Goal: Task Accomplishment & Management: Manage account settings

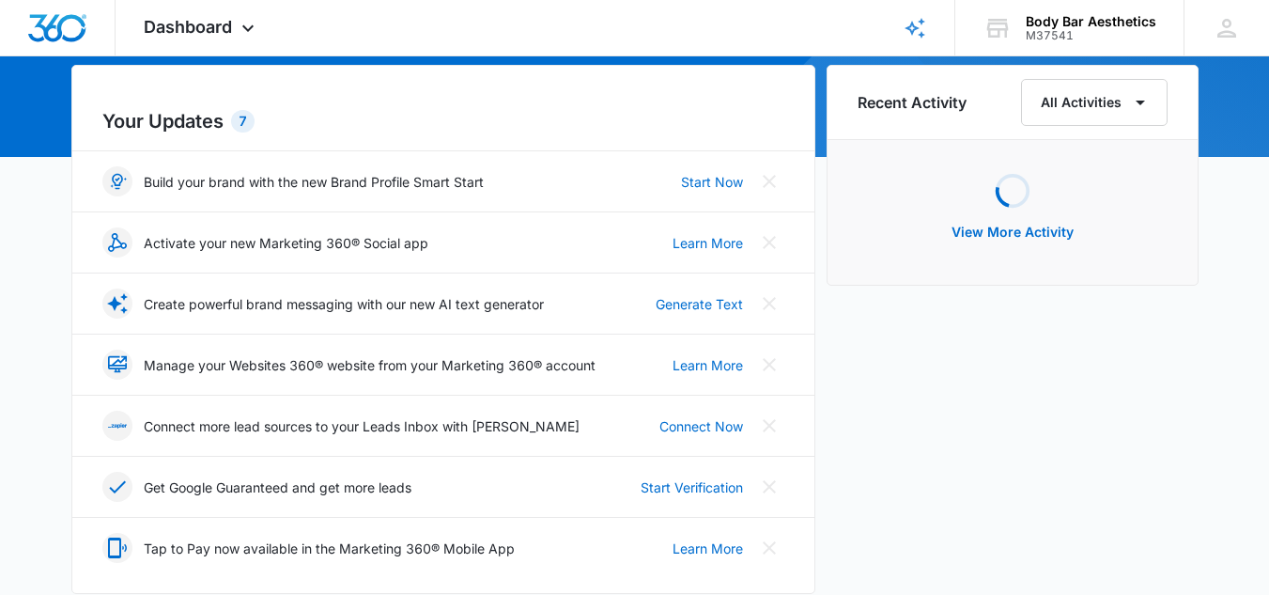
scroll to position [188, 0]
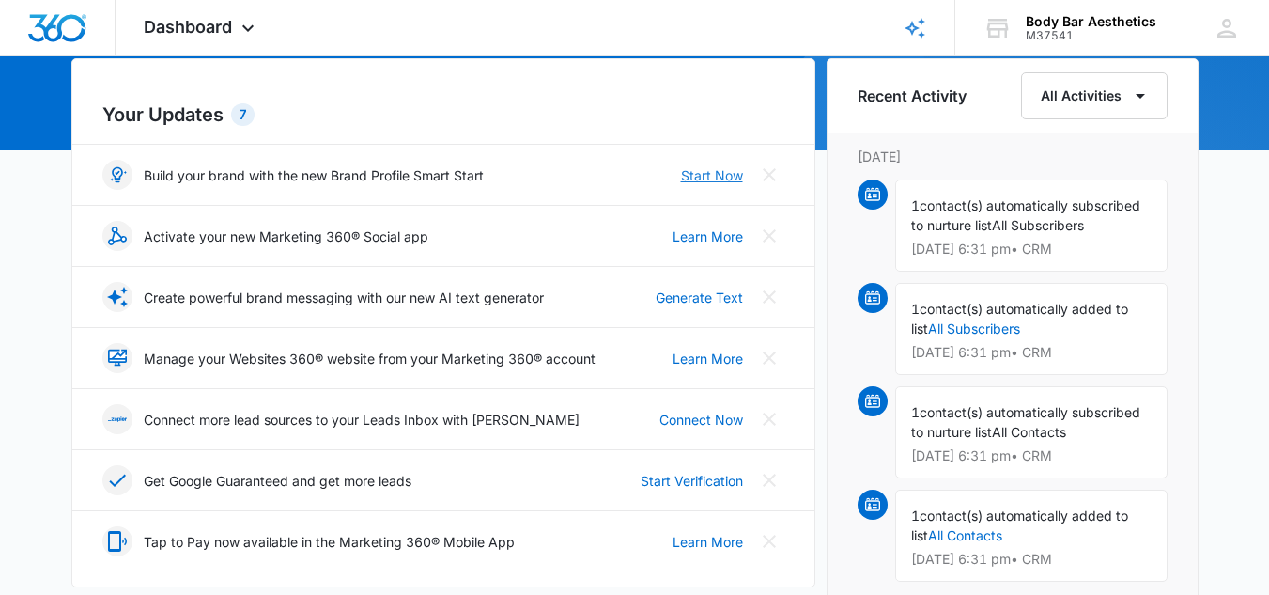
click at [713, 174] on link "Start Now" at bounding box center [712, 175] width 62 height 20
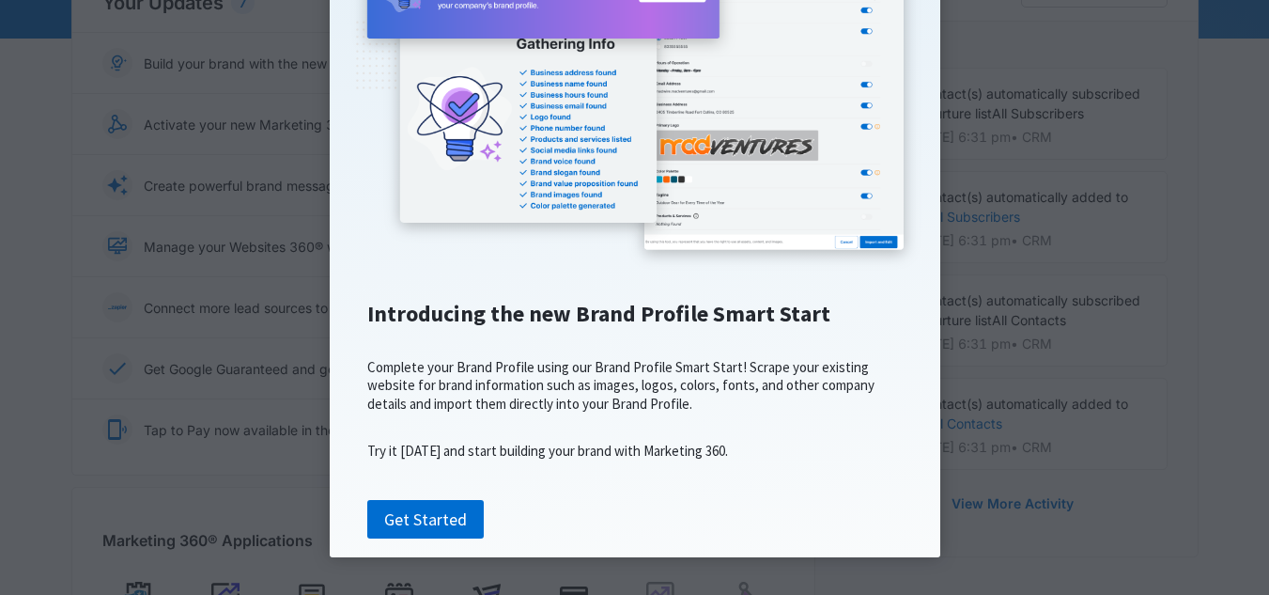
scroll to position [470, 0]
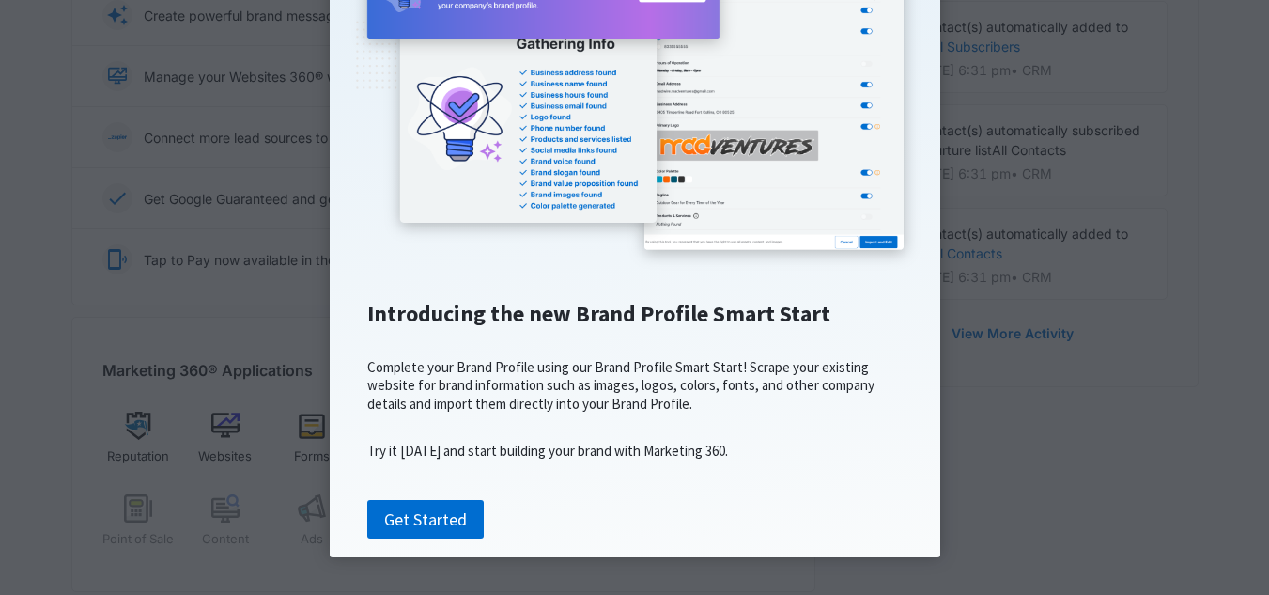
click at [409, 498] on div "Get Started" at bounding box center [635, 507] width 573 height 63
click at [429, 523] on link "Get Started" at bounding box center [425, 519] width 117 height 39
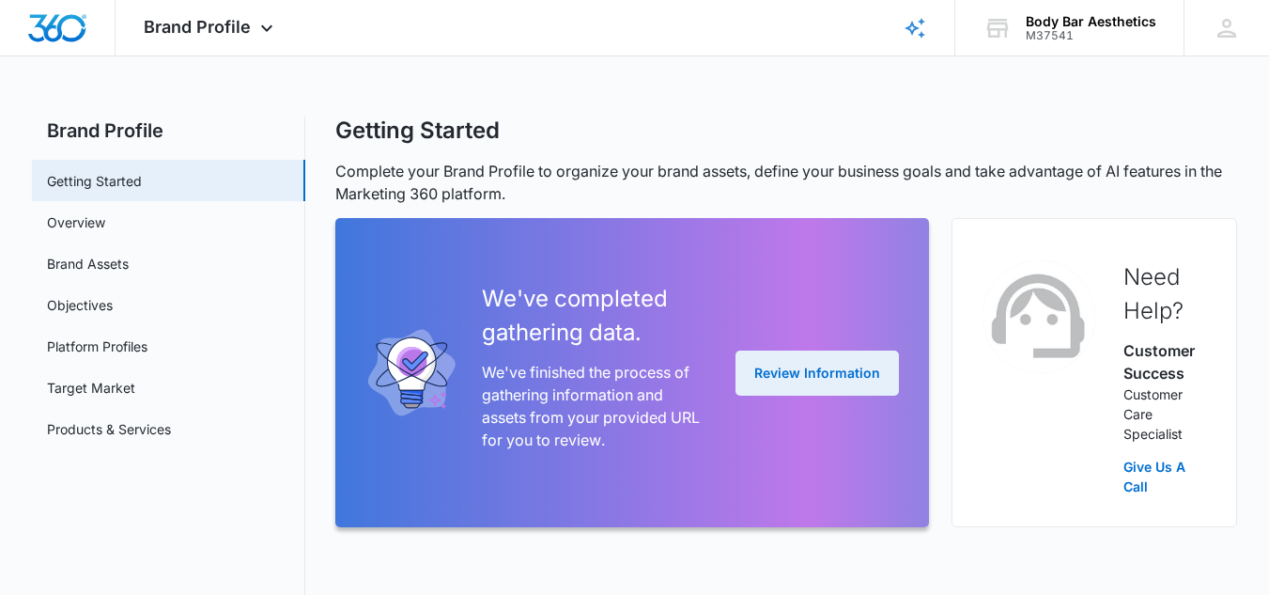
click at [810, 368] on button "Review Information" at bounding box center [817, 372] width 163 height 45
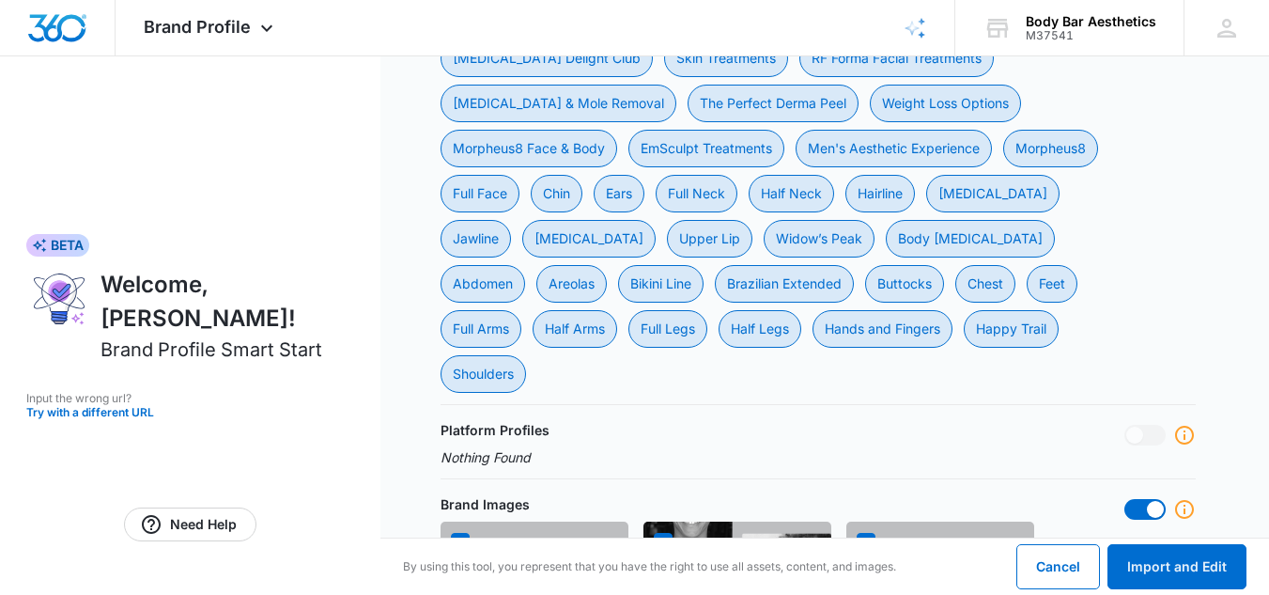
scroll to position [1222, 0]
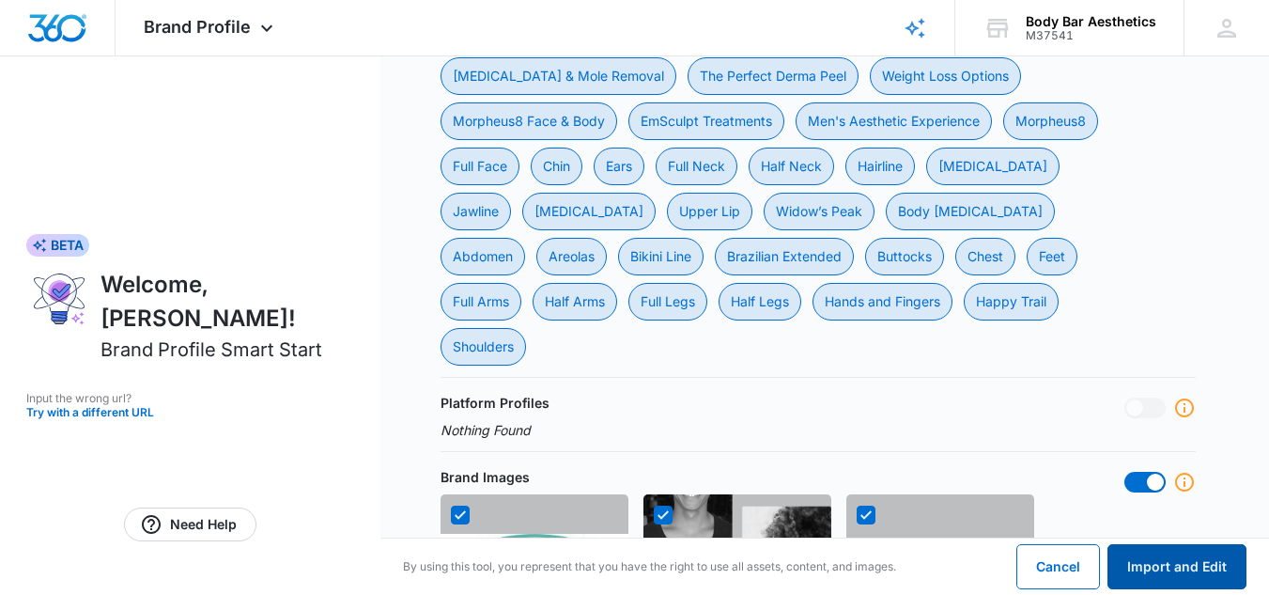
click at [1206, 557] on button "Import and Edit" at bounding box center [1177, 566] width 139 height 45
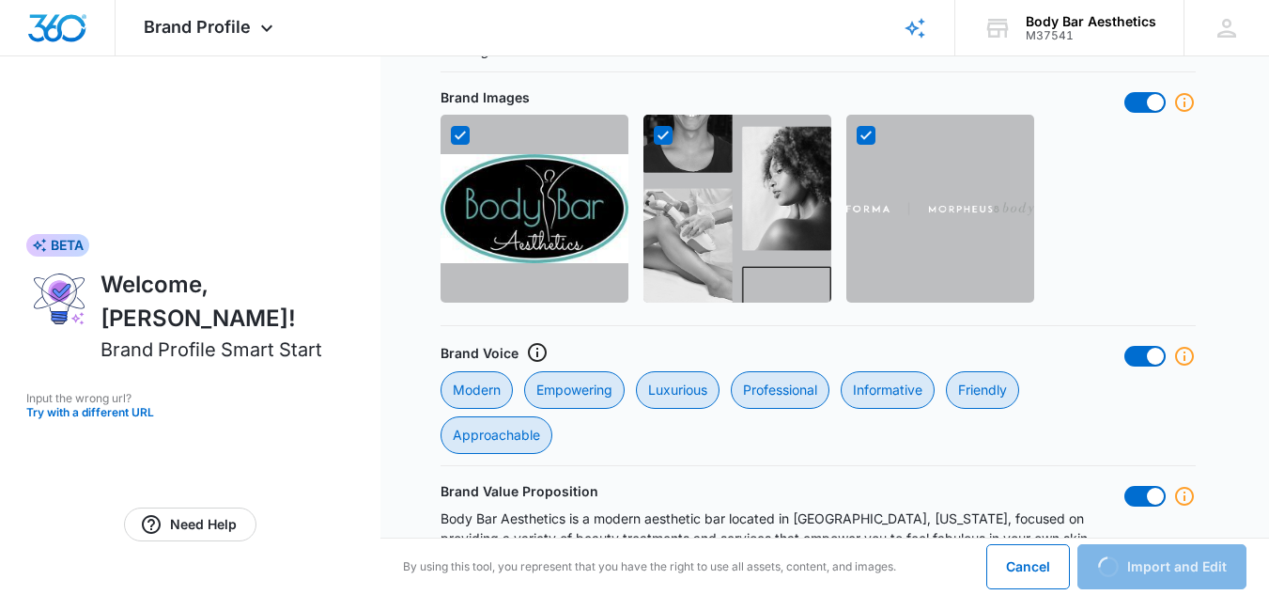
scroll to position [1689, 0]
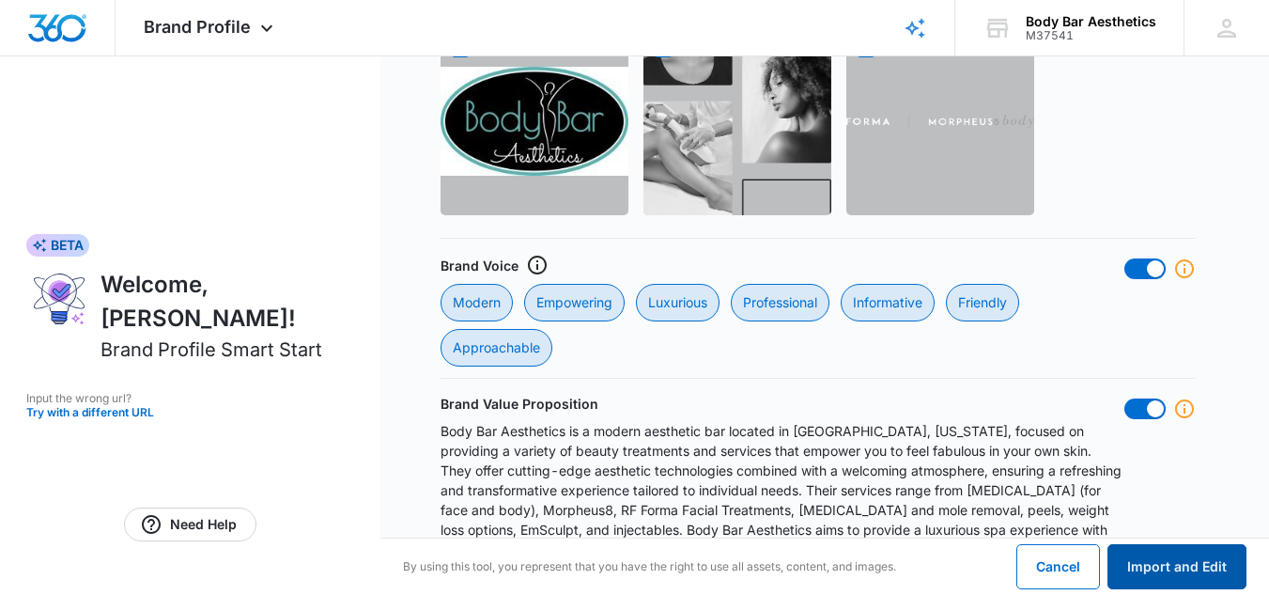
click at [1189, 565] on button "Import and Edit" at bounding box center [1177, 566] width 139 height 45
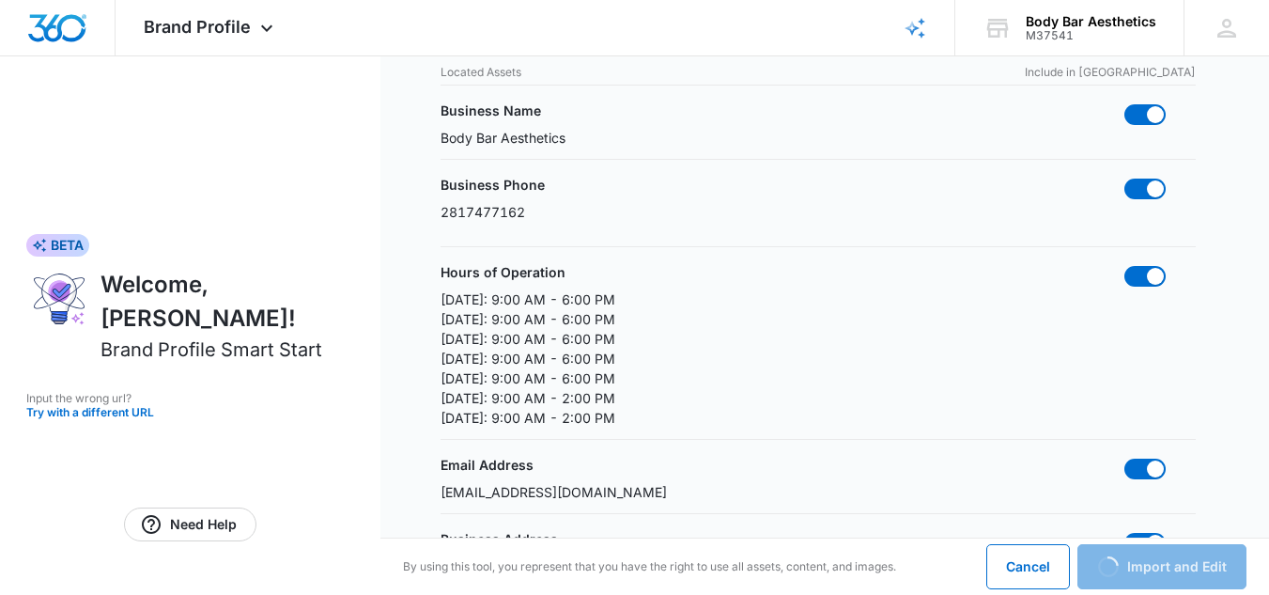
scroll to position [0, 0]
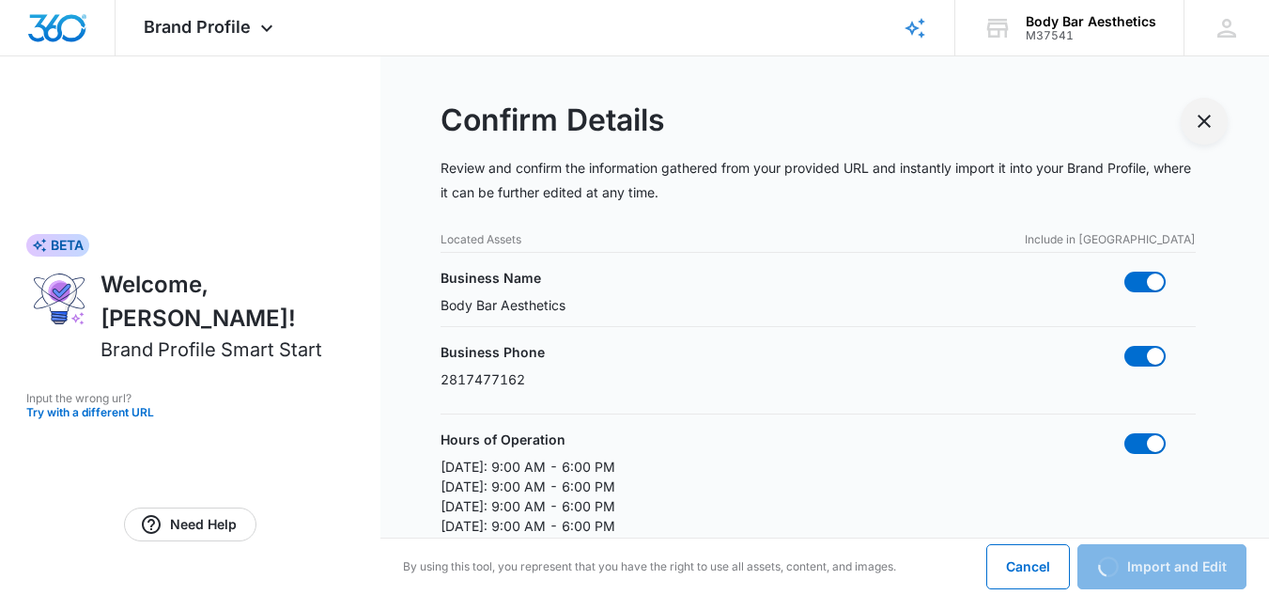
click at [1203, 125] on icon "Exit Smart Start Wizard" at bounding box center [1204, 121] width 23 height 23
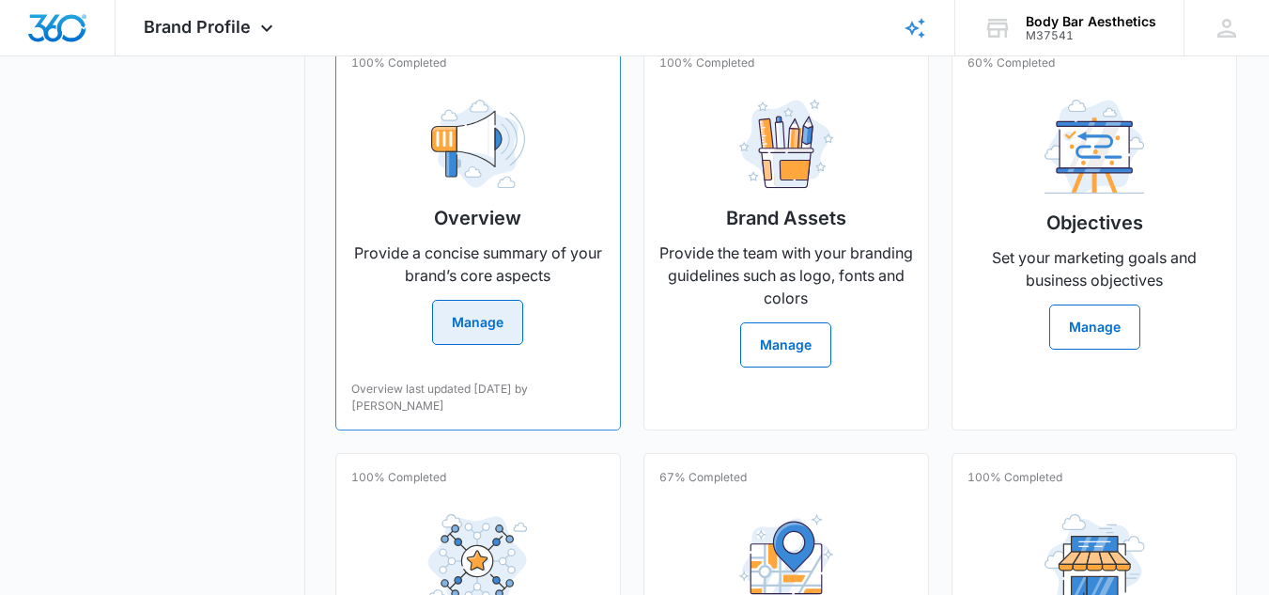
scroll to position [502, 0]
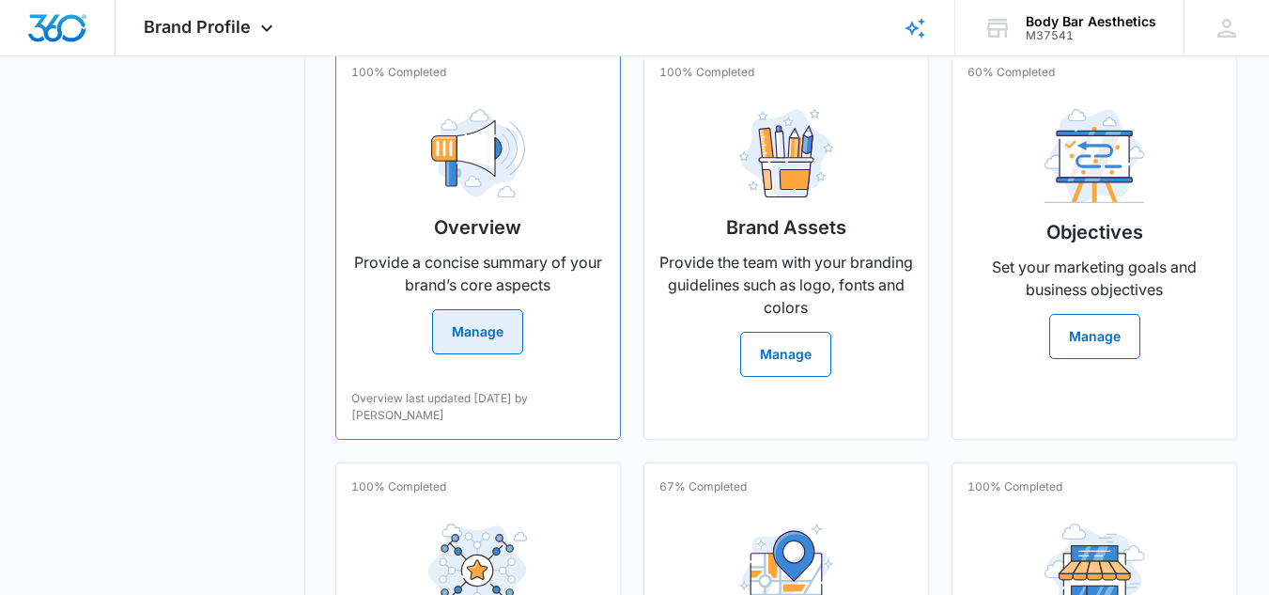
click at [505, 330] on button "Manage" at bounding box center [477, 331] width 91 height 45
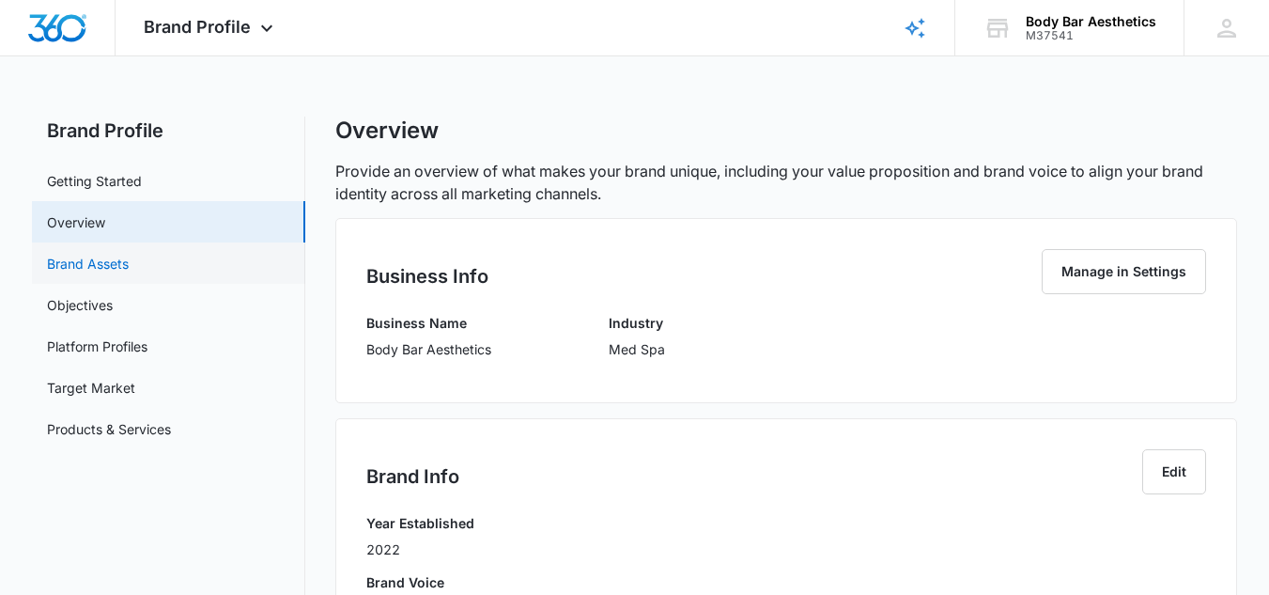
click at [129, 264] on link "Brand Assets" at bounding box center [88, 264] width 82 height 20
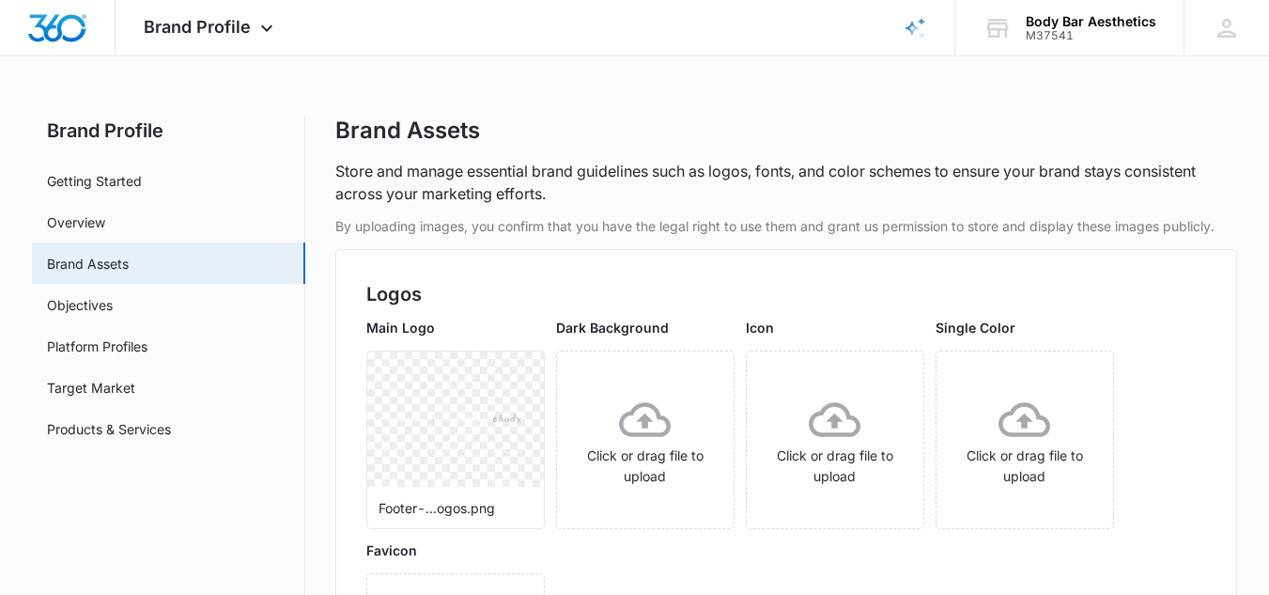
scroll to position [188, 0]
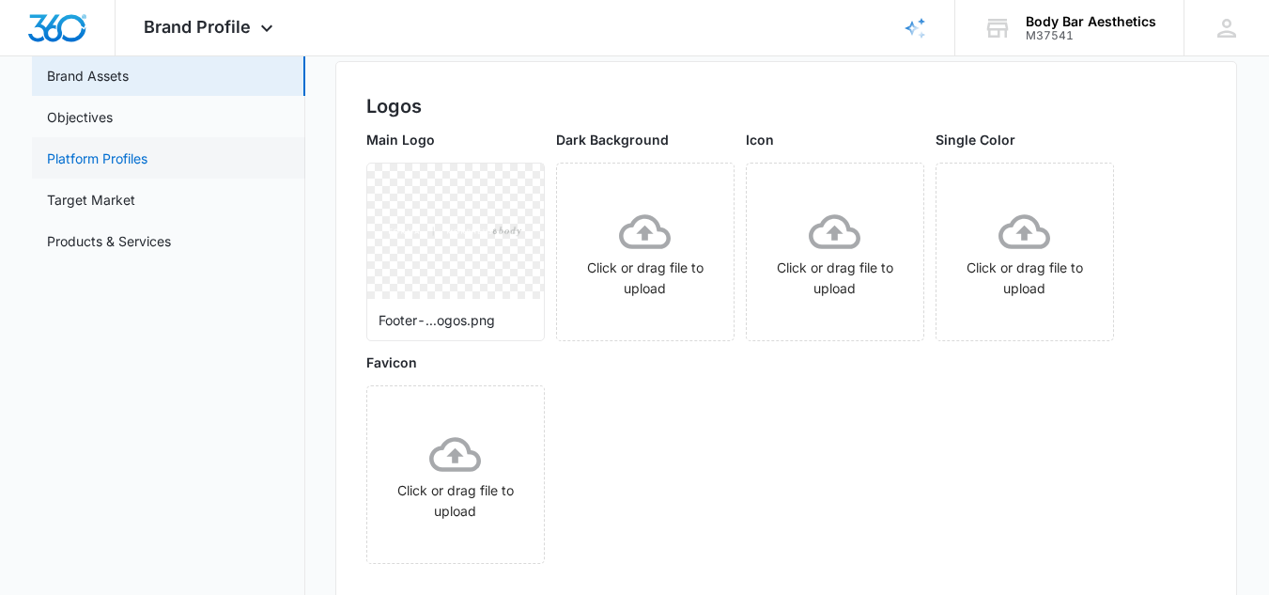
click at [140, 163] on link "Platform Profiles" at bounding box center [97, 158] width 101 height 20
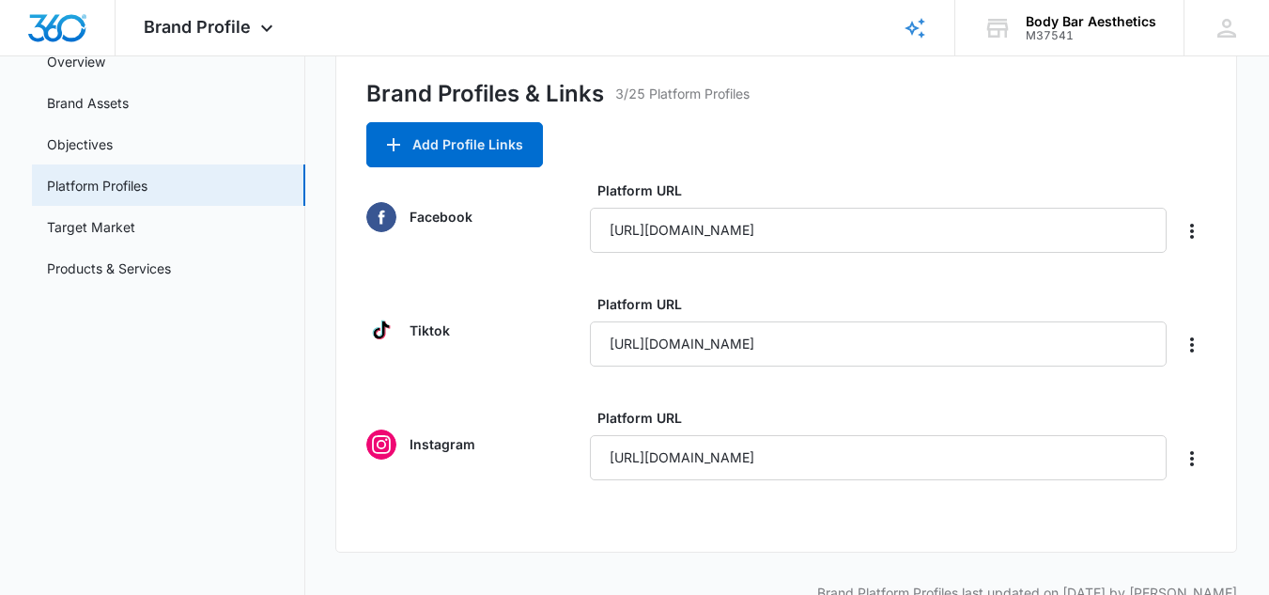
scroll to position [188, 0]
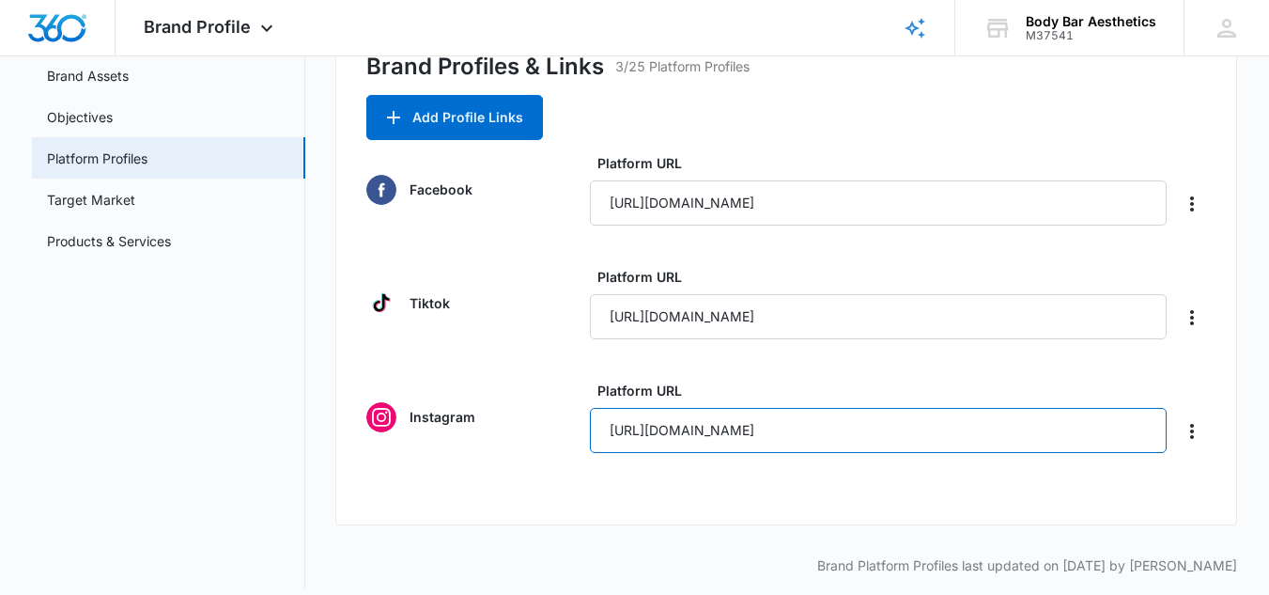
drag, startPoint x: 1016, startPoint y: 434, endPoint x: 551, endPoint y: 434, distance: 465.1
click at [551, 434] on div "Instagram Platform URL [URL][DOMAIN_NAME]" at bounding box center [786, 417] width 840 height 72
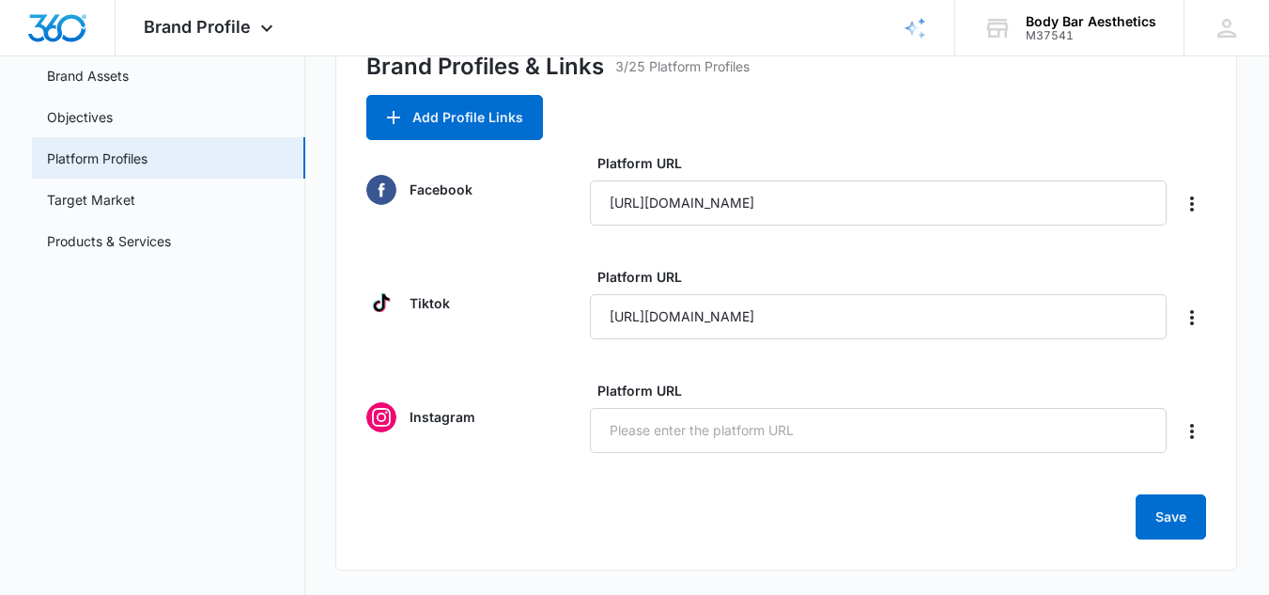
drag, startPoint x: 637, startPoint y: 423, endPoint x: 667, endPoint y: 460, distance: 48.1
click at [667, 460] on form "Facebook Platform URL [URL][DOMAIN_NAME] Tiktok Platform URL [URL][DOMAIN_NAME]…" at bounding box center [786, 346] width 840 height 386
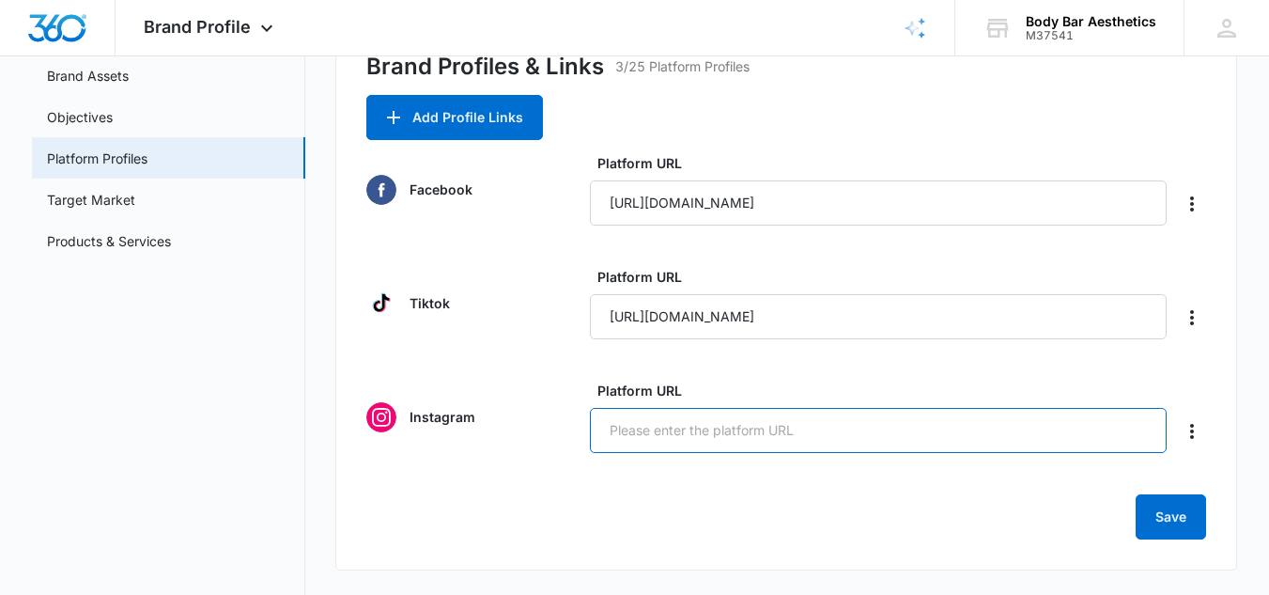
paste input "[URL][DOMAIN_NAME]"
type input "[URL][DOMAIN_NAME]"
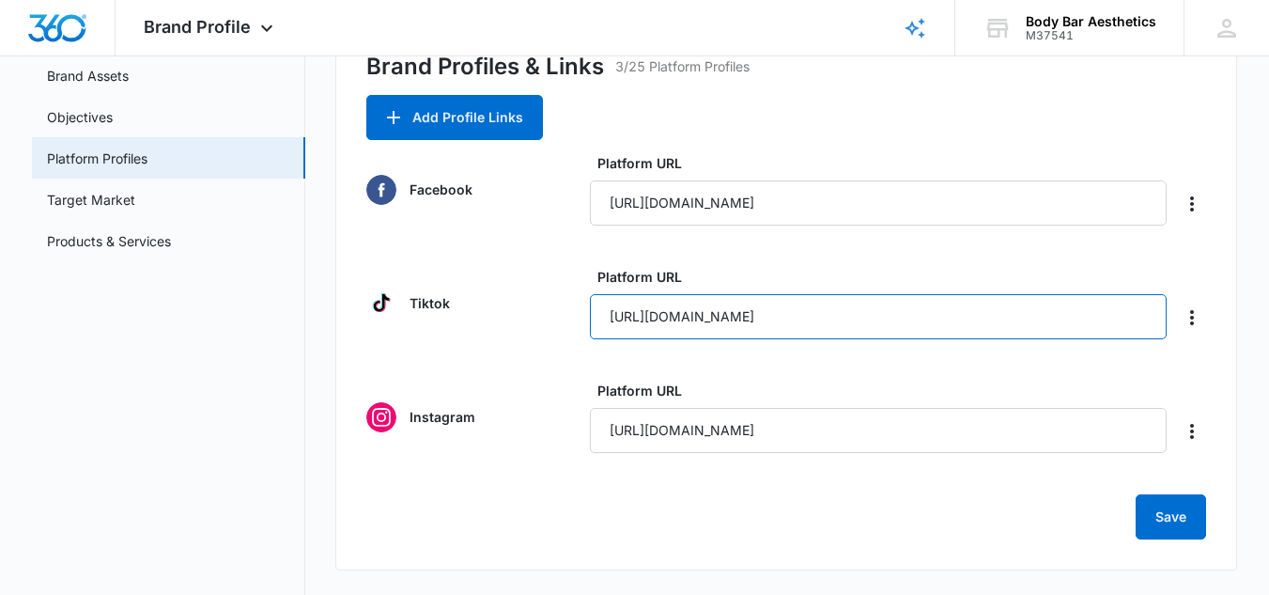
drag, startPoint x: 919, startPoint y: 316, endPoint x: 563, endPoint y: 320, distance: 356.2
click at [563, 320] on div "Tiktok Platform URL [URL][DOMAIN_NAME]" at bounding box center [786, 303] width 840 height 72
paste input "[URL][DOMAIN_NAME]"
type input "[URL][DOMAIN_NAME]"
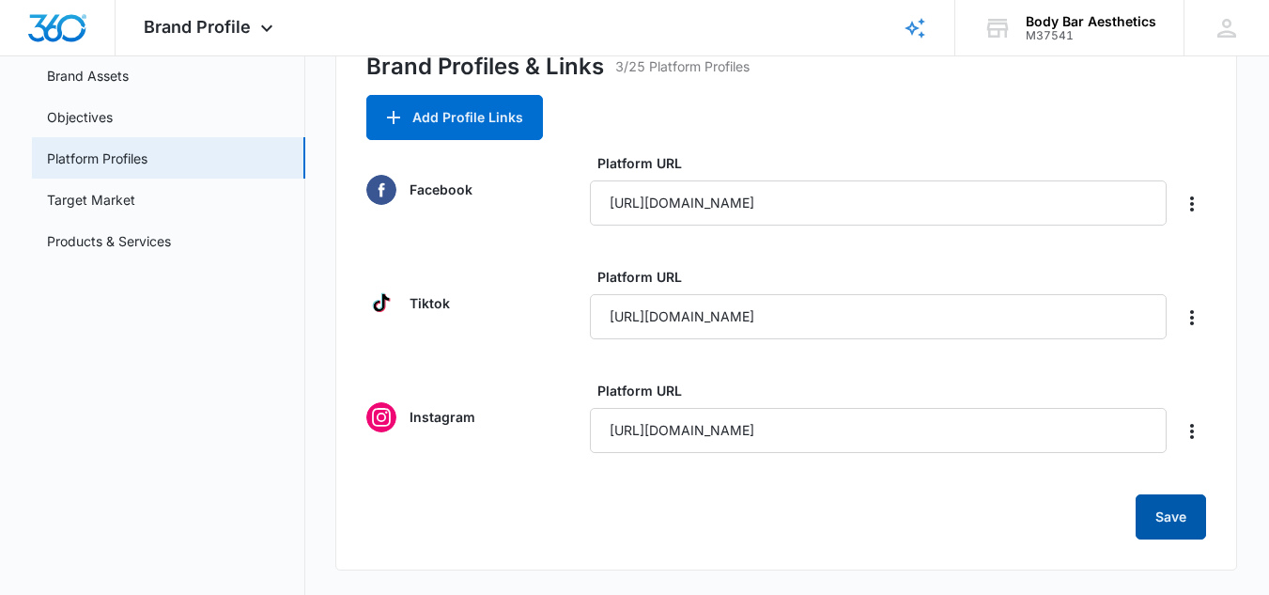
click at [1165, 519] on button "Save" at bounding box center [1171, 516] width 70 height 45
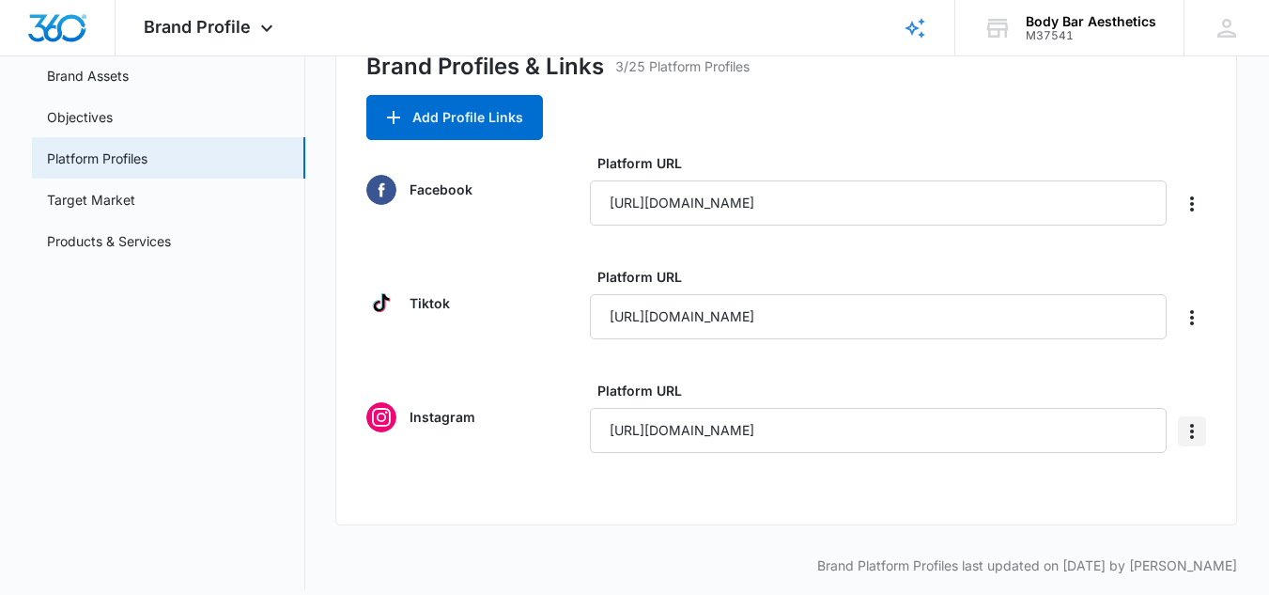
click at [1194, 428] on icon "Delete" at bounding box center [1192, 431] width 23 height 23
click at [1205, 333] on div "Platform URL [URL][DOMAIN_NAME]" at bounding box center [898, 303] width 616 height 72
click at [117, 203] on link "Target Market" at bounding box center [91, 200] width 88 height 20
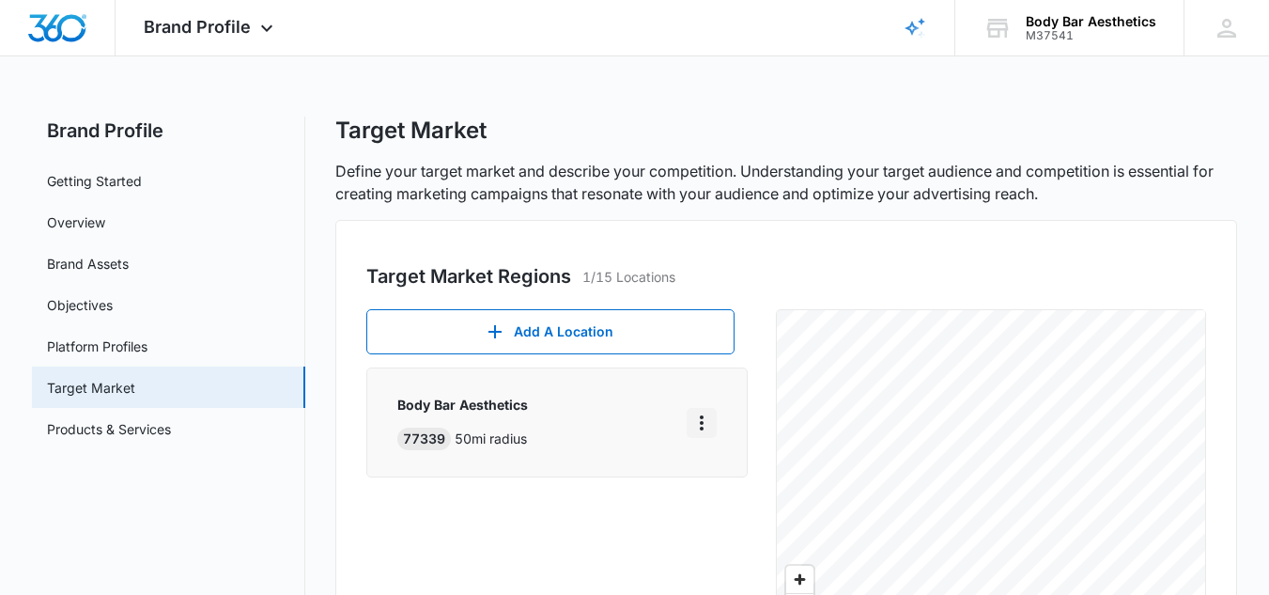
click at [708, 421] on icon "More" at bounding box center [702, 423] width 23 height 23
drag, startPoint x: 727, startPoint y: 481, endPoint x: 766, endPoint y: 416, distance: 75.4
click at [727, 479] on div "Edit" at bounding box center [750, 475] width 81 height 13
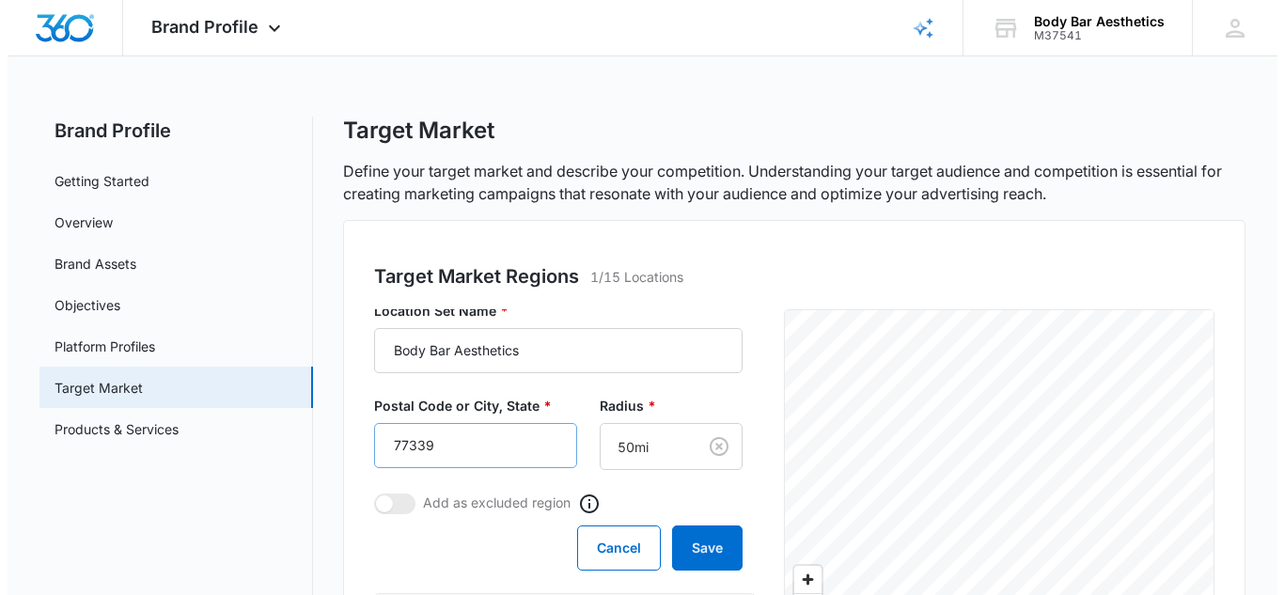
scroll to position [94, 0]
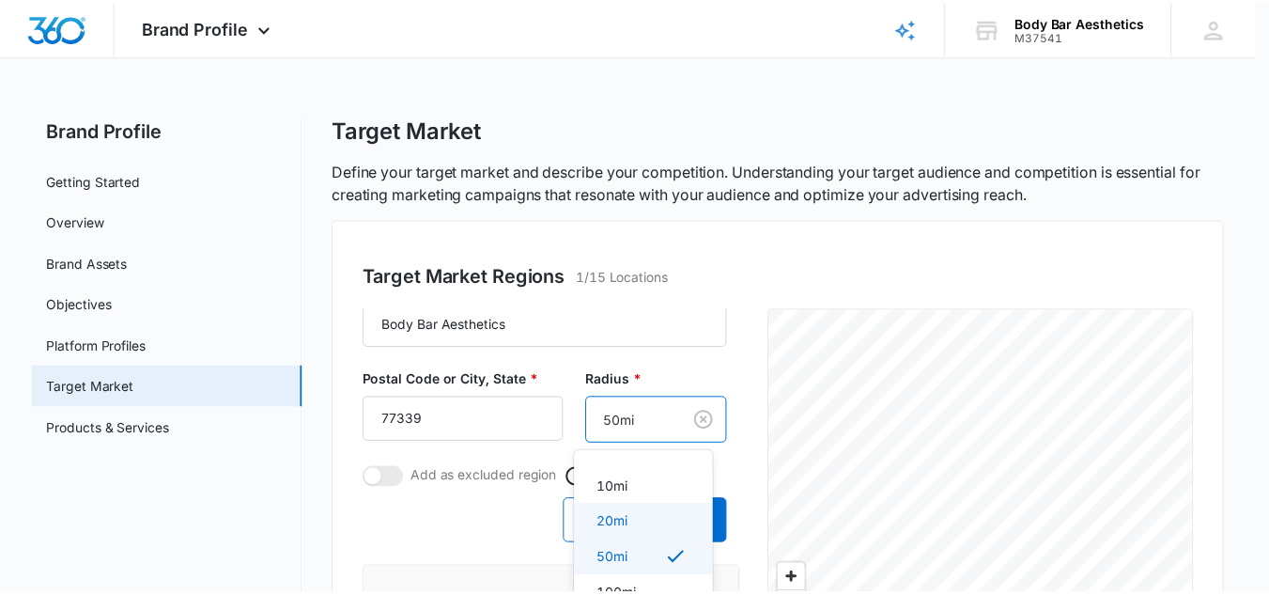
scroll to position [49, 0]
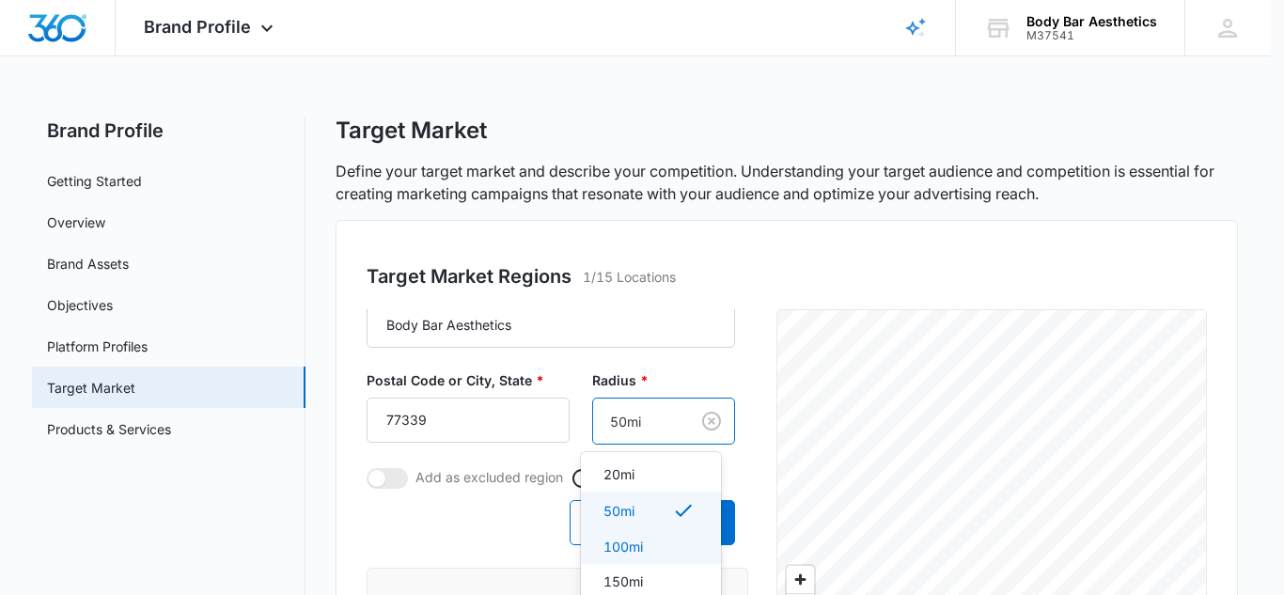
click at [661, 552] on div "100mi" at bounding box center [648, 547] width 91 height 20
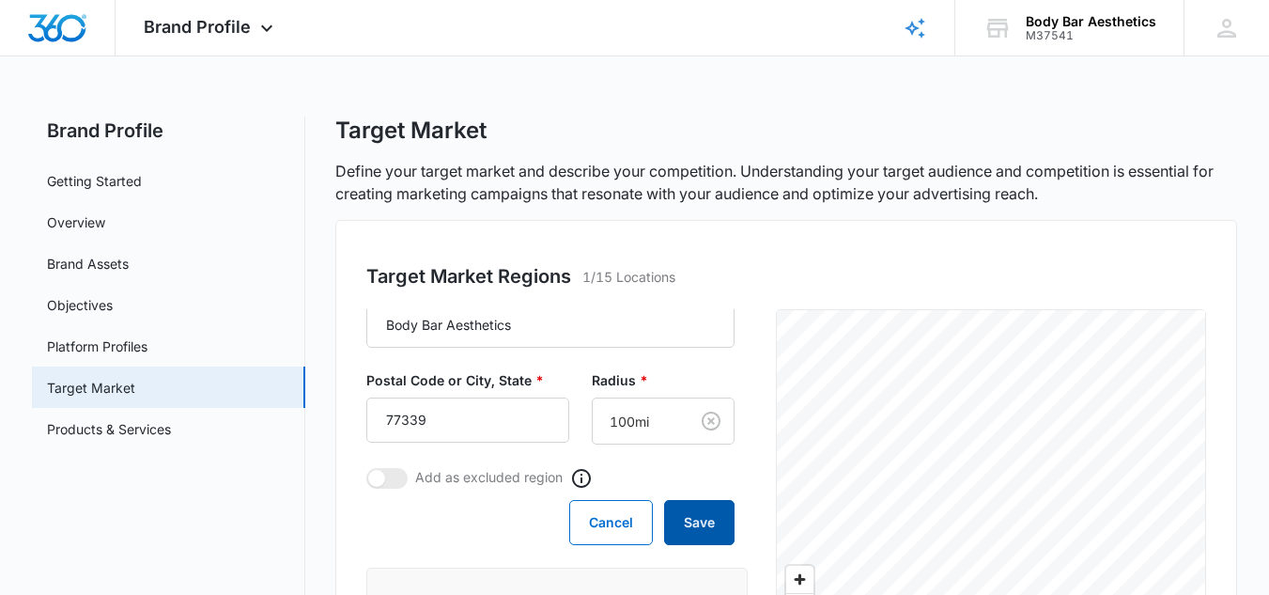
click at [682, 514] on button "Save" at bounding box center [699, 522] width 70 height 45
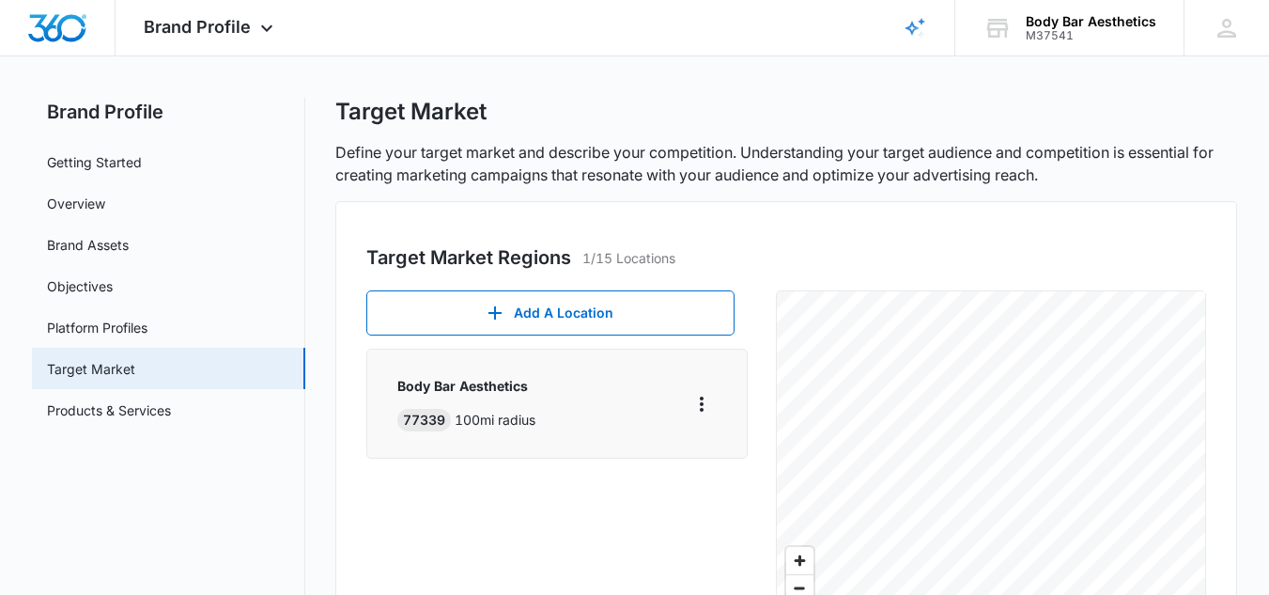
scroll to position [0, 0]
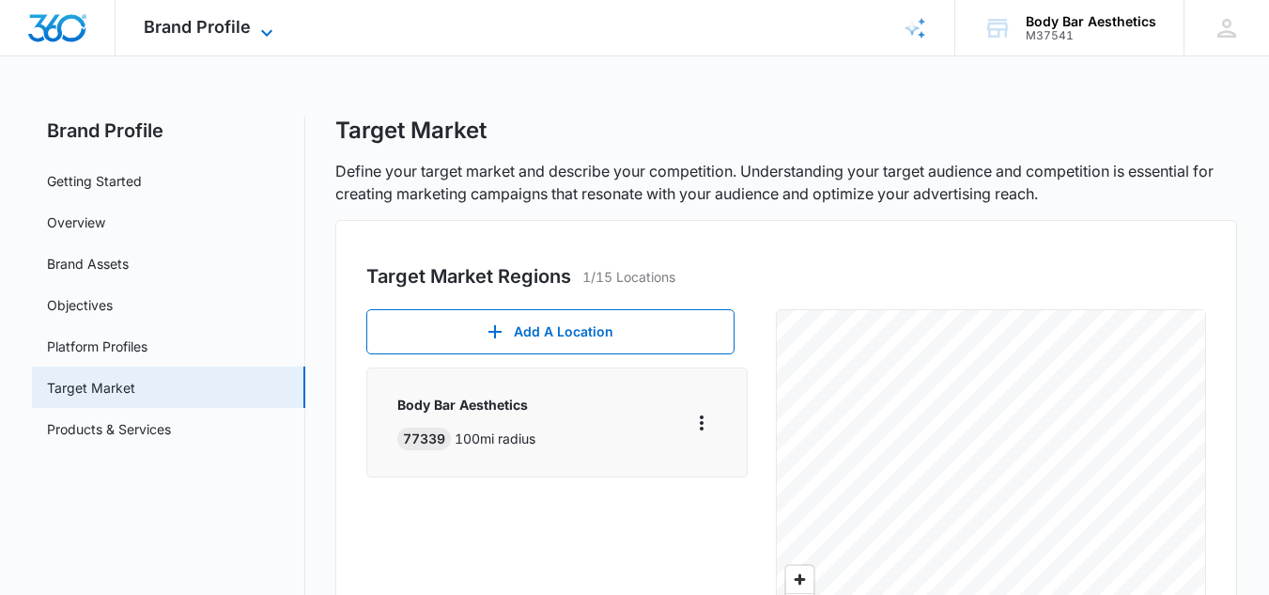
click at [240, 35] on span "Brand Profile" at bounding box center [197, 27] width 107 height 20
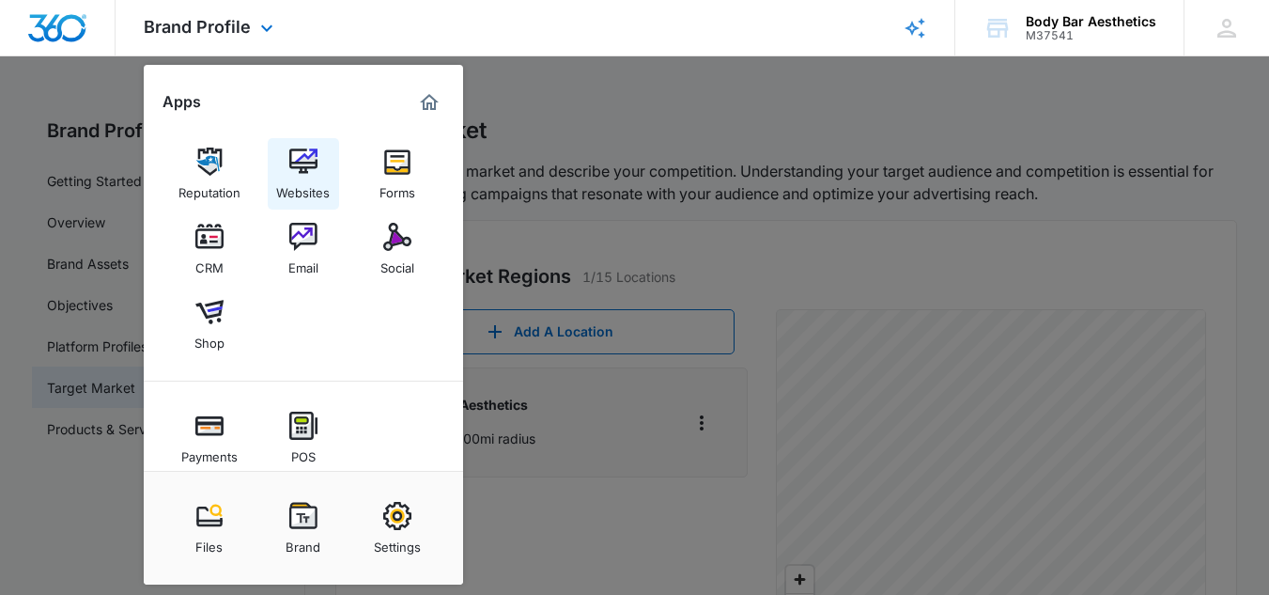
click at [297, 170] on img at bounding box center [303, 162] width 28 height 28
